Goal: Find specific page/section: Find specific page/section

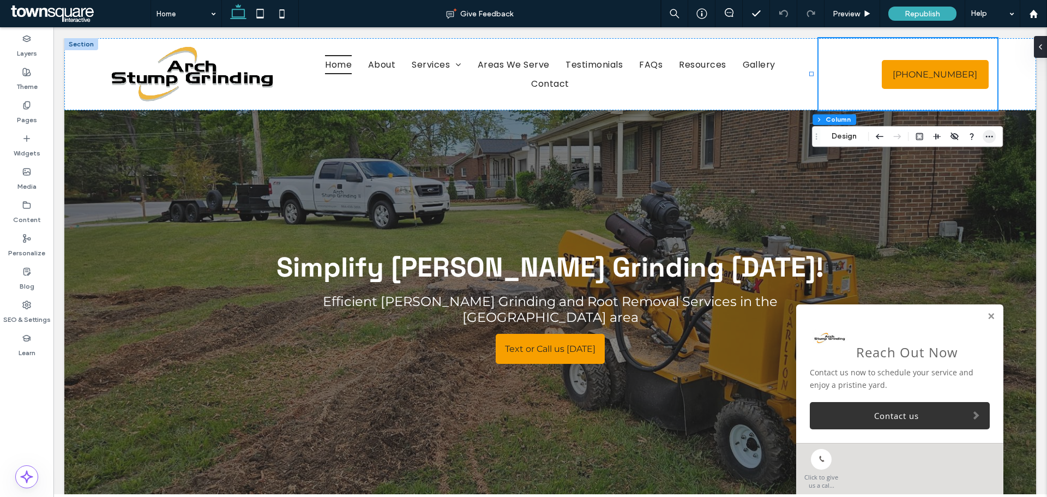
click at [986, 135] on icon "button" at bounding box center [989, 136] width 9 height 9
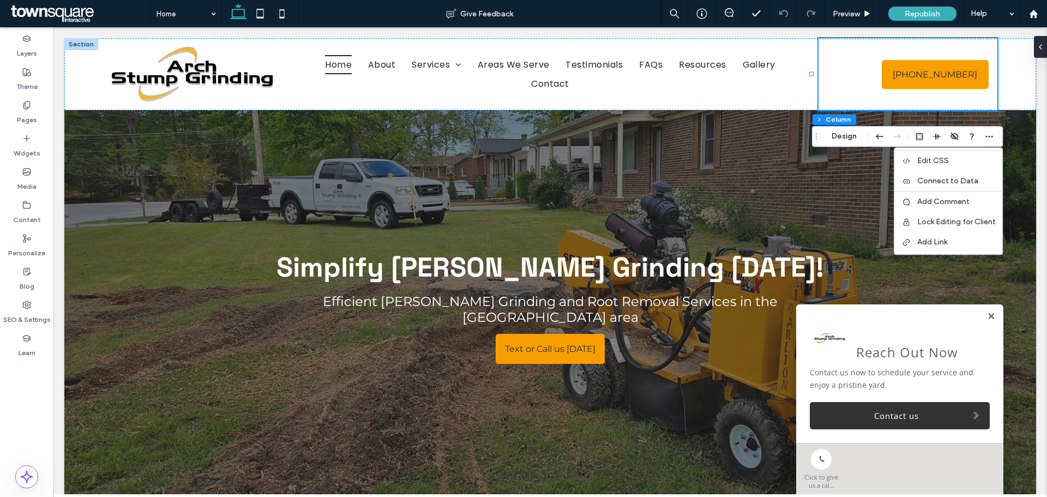
click at [987, 318] on link at bounding box center [991, 316] width 8 height 9
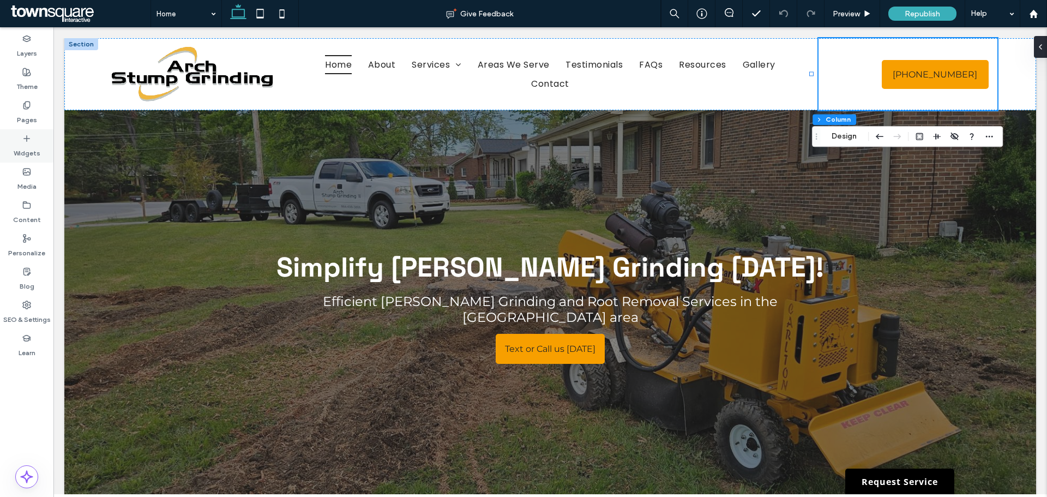
click at [20, 142] on div "Widgets" at bounding box center [26, 145] width 53 height 33
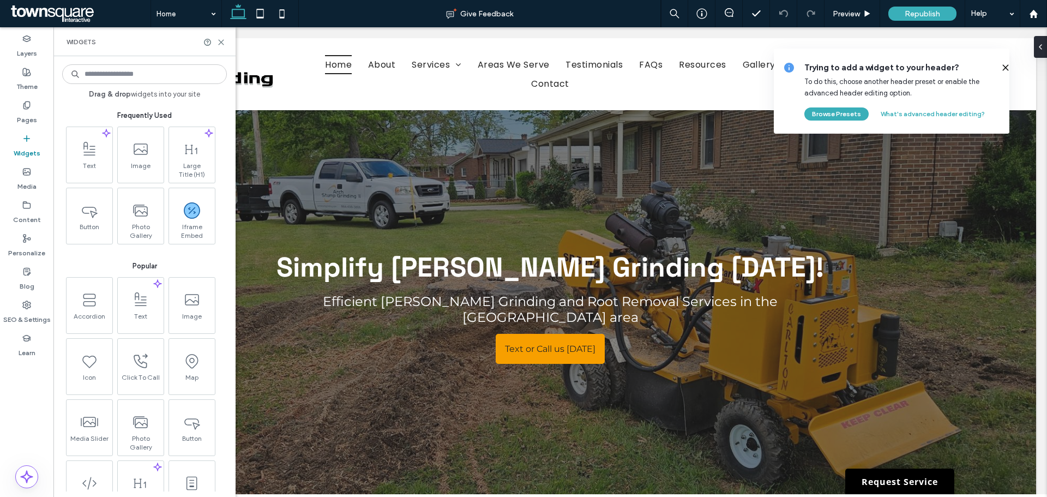
click at [1001, 65] on icon at bounding box center [1005, 67] width 9 height 9
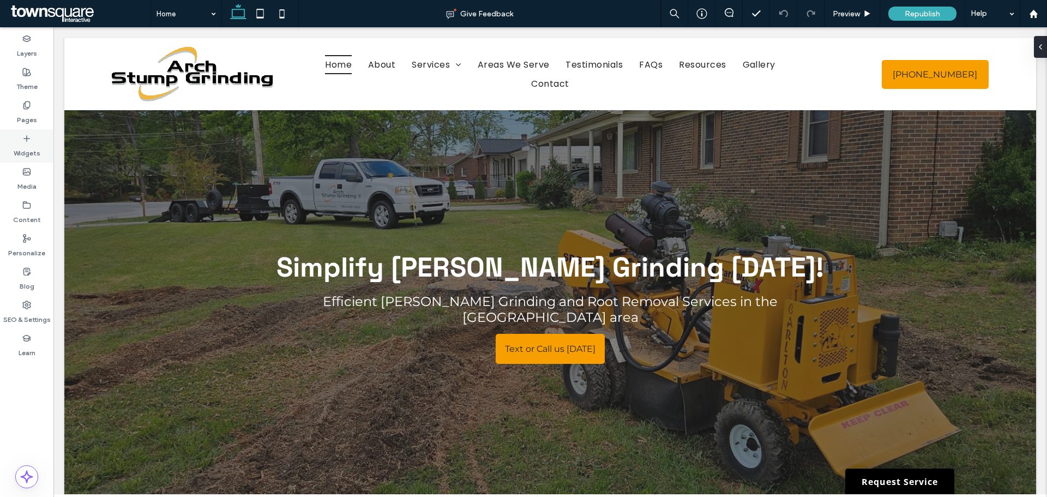
click at [15, 137] on div "Widgets" at bounding box center [26, 145] width 53 height 33
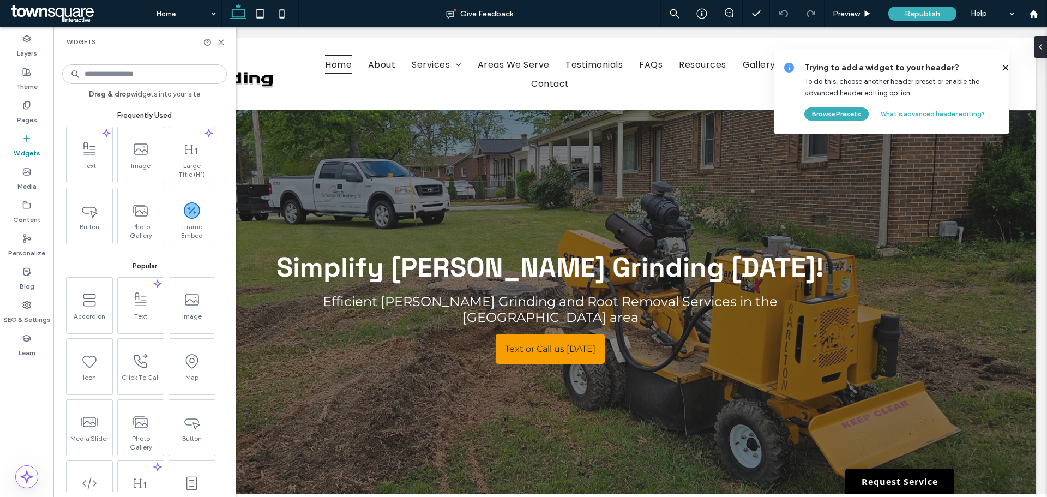
click at [1001, 69] on icon at bounding box center [1005, 67] width 9 height 9
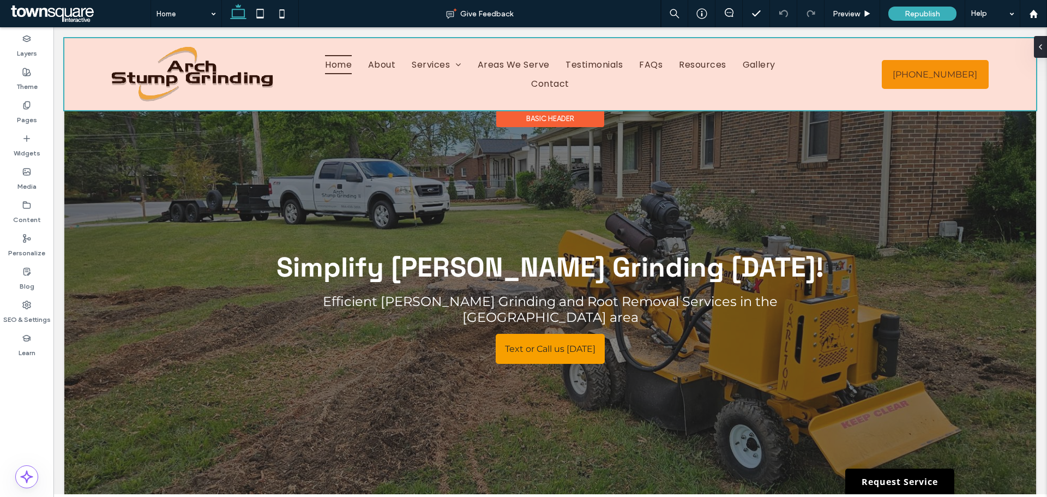
click at [912, 49] on div at bounding box center [550, 74] width 972 height 72
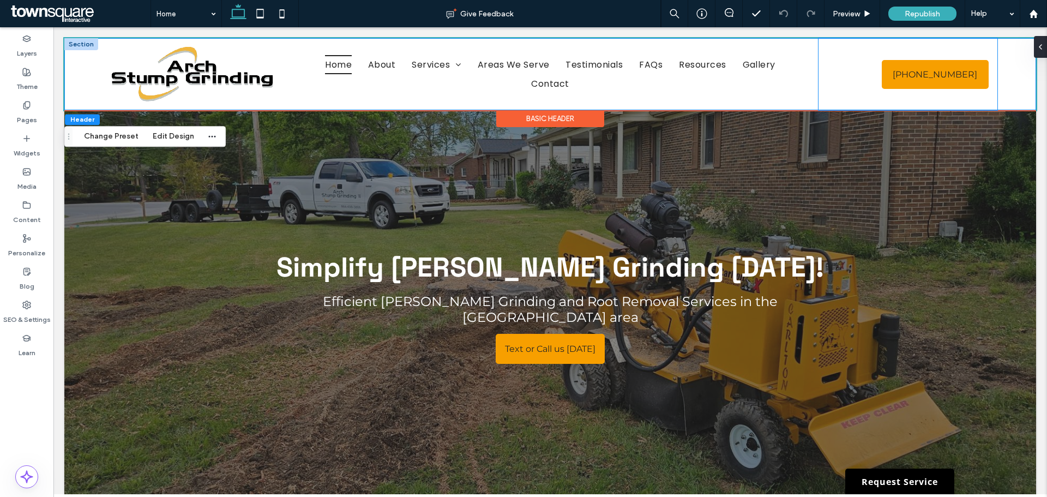
click at [887, 53] on div "[PHONE_NUMBER] A white background with a few lines on it" at bounding box center [907, 74] width 179 height 72
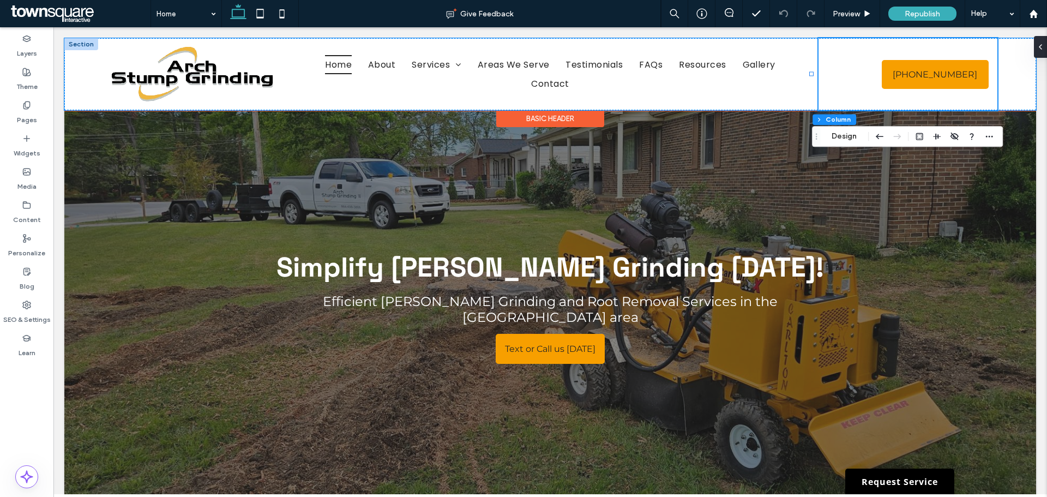
click at [920, 99] on div "[PHONE_NUMBER] A white background with a few lines on it" at bounding box center [907, 74] width 179 height 72
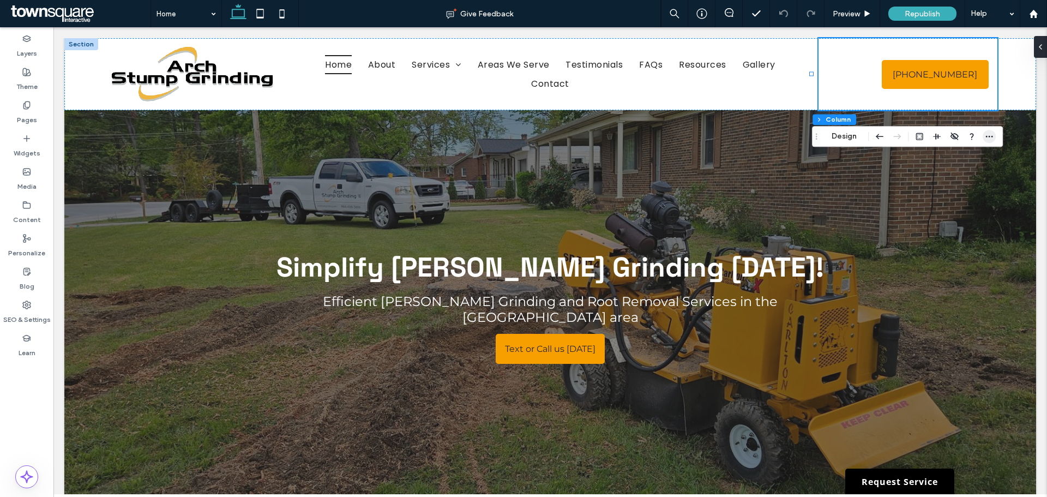
click at [992, 137] on use "button" at bounding box center [989, 137] width 7 height 2
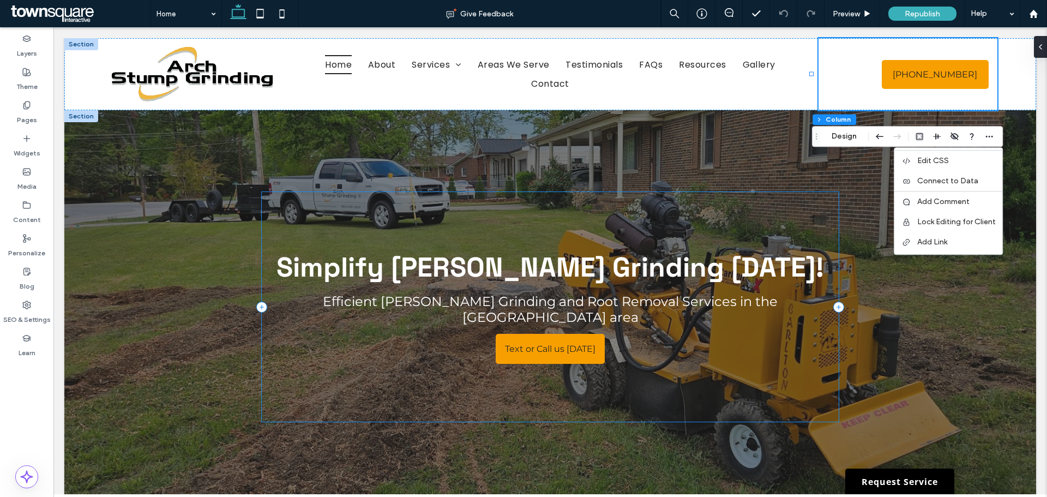
click at [801, 199] on div "Simplify [PERSON_NAME] Grinding [DATE]! Efficient [PERSON_NAME] Grinding and Ro…" at bounding box center [550, 307] width 576 height 230
